Goal: Navigation & Orientation: Find specific page/section

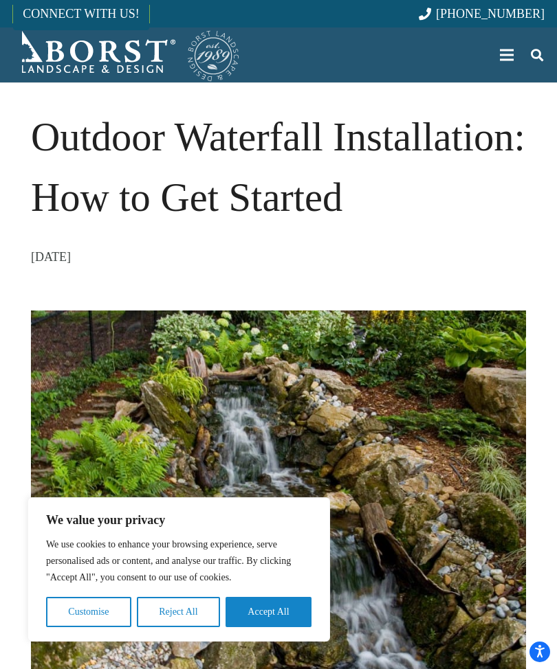
click at [278, 617] on button "Accept All" at bounding box center [268, 612] width 86 height 30
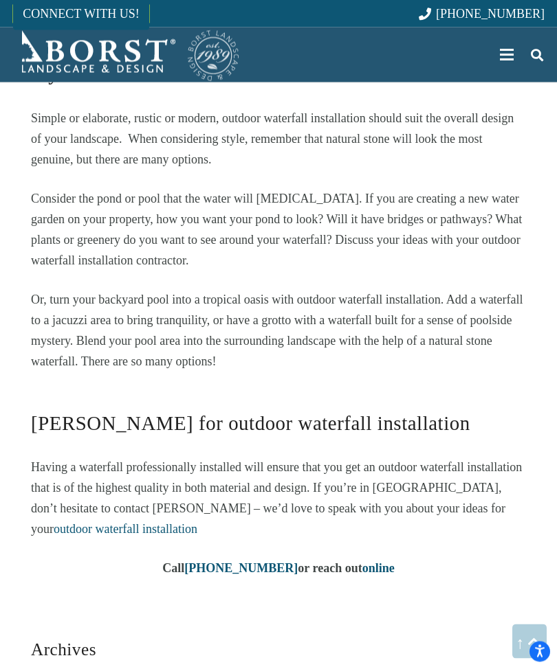
scroll to position [1586, 0]
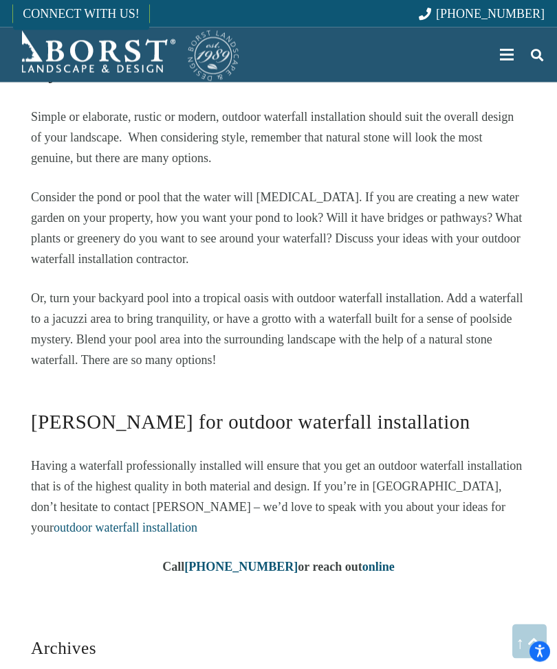
click at [529, 10] on span "[PHONE_NUMBER]" at bounding box center [490, 14] width 109 height 14
click at [513, 52] on div "Menu" at bounding box center [507, 55] width 14 height 34
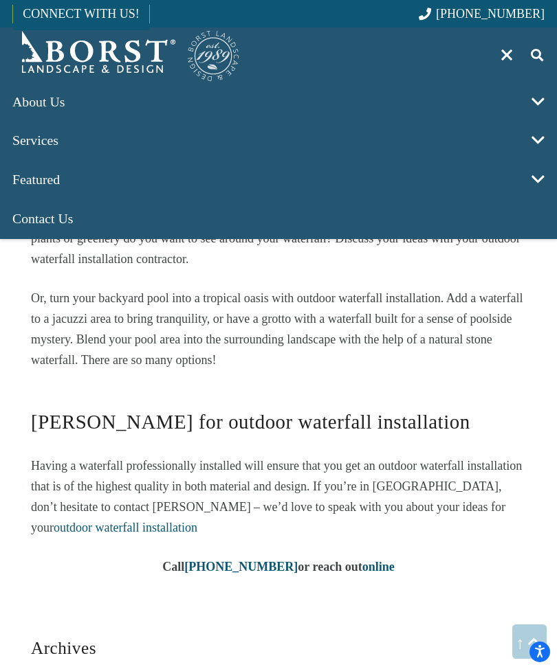
click at [539, 92] on span at bounding box center [537, 101] width 30 height 39
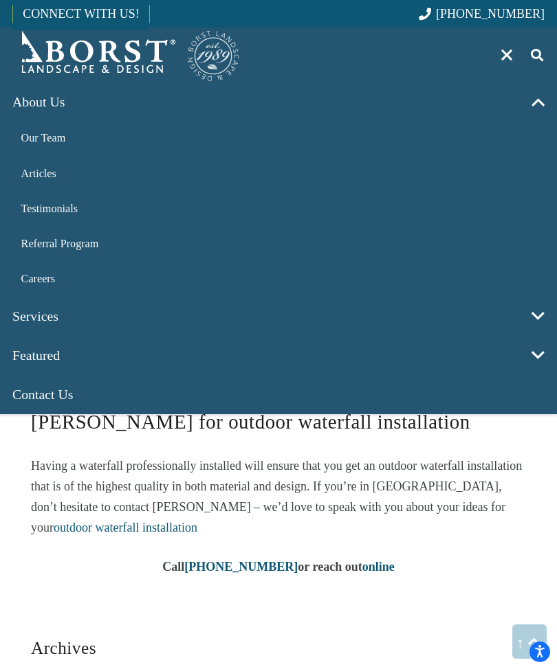
click at [547, 308] on span at bounding box center [537, 316] width 30 height 39
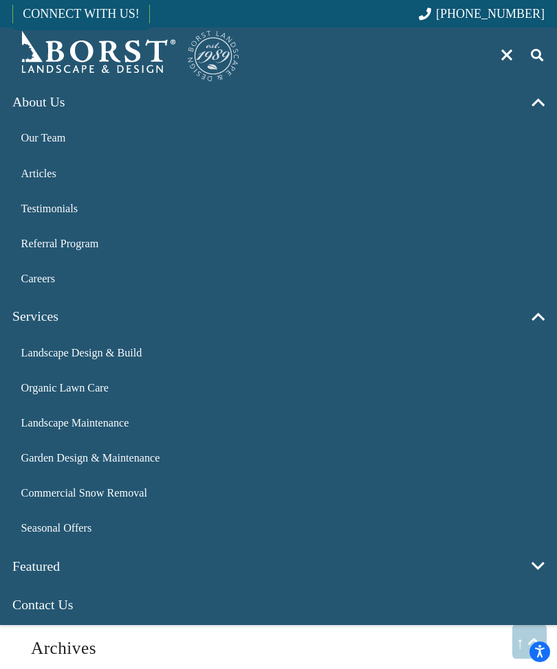
click at [546, 555] on span at bounding box center [537, 566] width 30 height 39
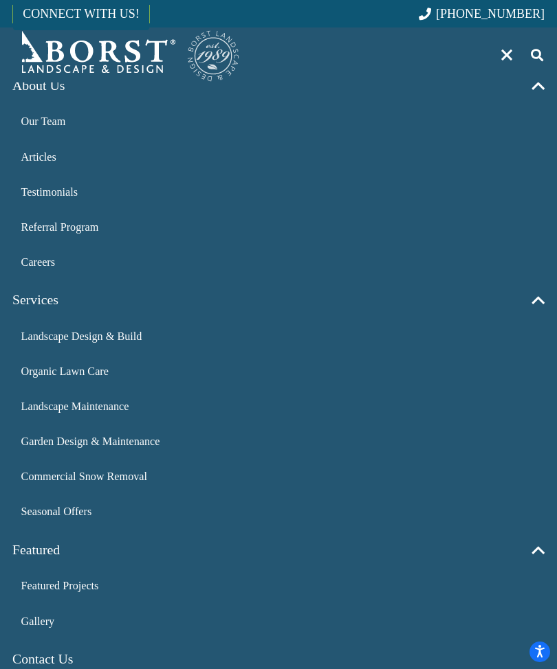
scroll to position [16, 0]
click at [43, 617] on span "Gallery" at bounding box center [38, 623] width 34 height 12
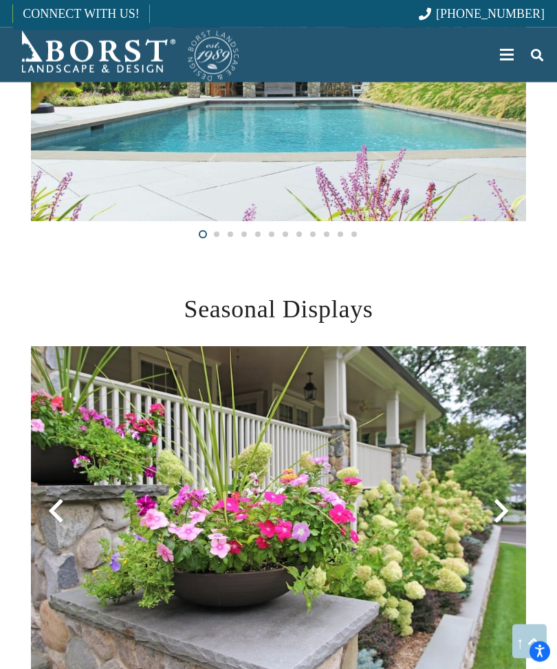
scroll to position [2168, 0]
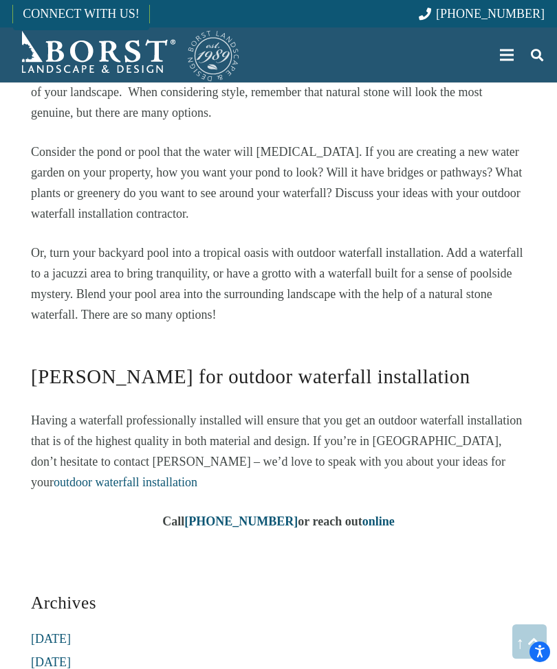
scroll to position [1632, 0]
